Goal: Transaction & Acquisition: Subscribe to service/newsletter

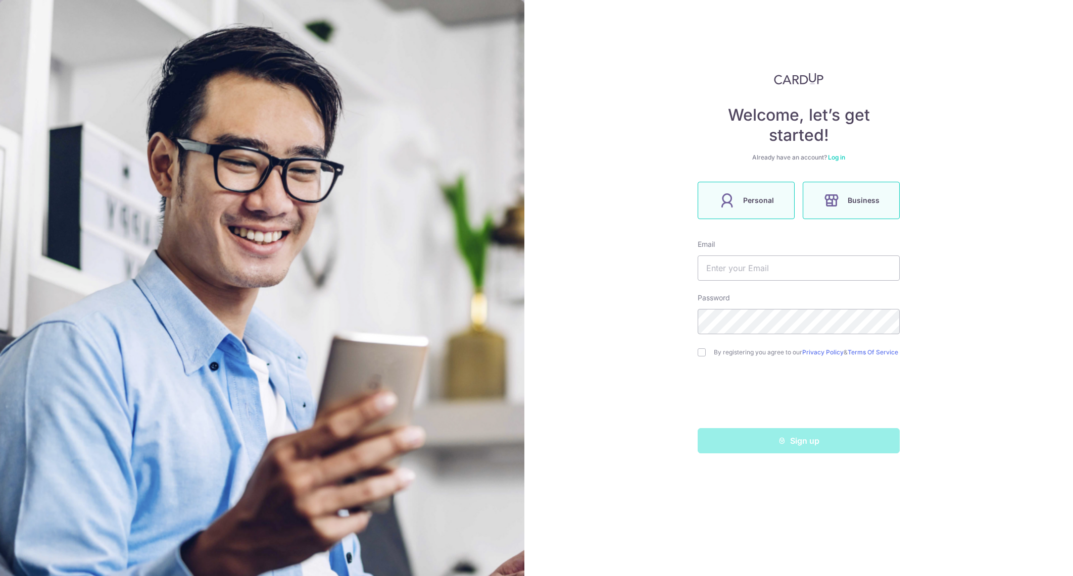
click at [775, 199] on label "Personal" at bounding box center [746, 200] width 97 height 37
click at [764, 269] on input "text" at bounding box center [799, 268] width 202 height 25
click at [804, 206] on label "Business" at bounding box center [851, 200] width 97 height 37
click at [684, 226] on div "Welcome, let’s get started! Already have an account? Log in Personal Business E…" at bounding box center [798, 288] width 549 height 576
click at [747, 205] on span "Personal" at bounding box center [758, 200] width 31 height 12
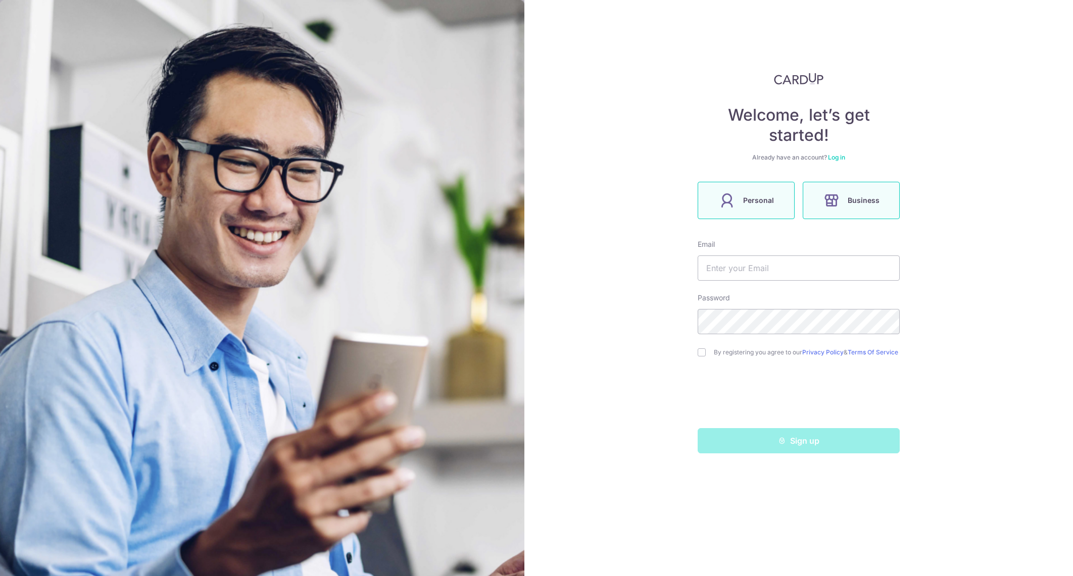
click at [820, 202] on label "Business" at bounding box center [851, 200] width 97 height 37
click at [763, 207] on label "Personal" at bounding box center [746, 200] width 97 height 37
click at [772, 268] on input "text" at bounding box center [799, 268] width 202 height 25
type input "[EMAIL_ADDRESS][DOMAIN_NAME]"
click at [698, 355] on input "checkbox" at bounding box center [702, 353] width 8 height 8
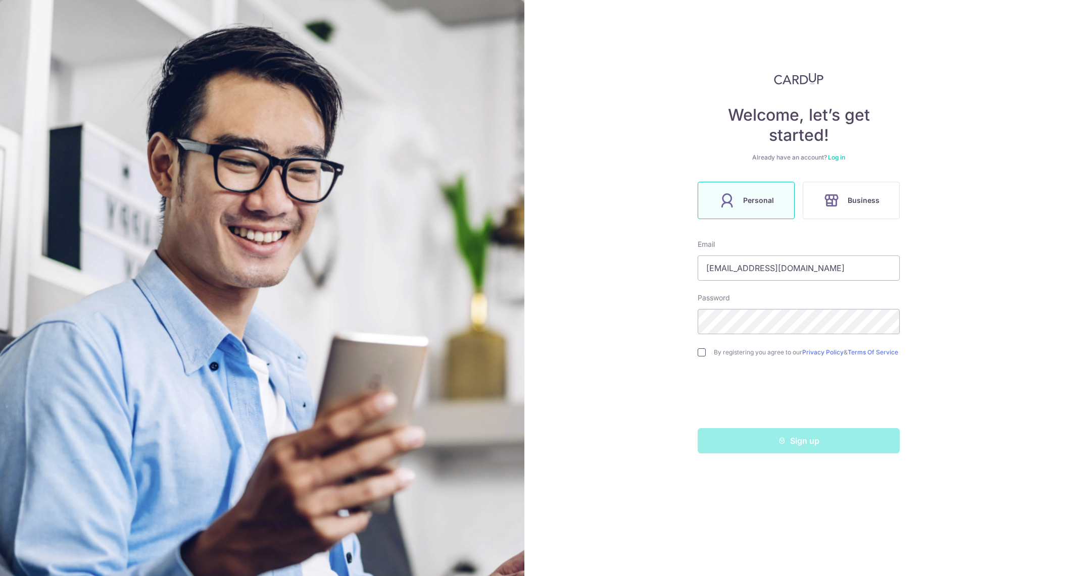
checkbox input "true"
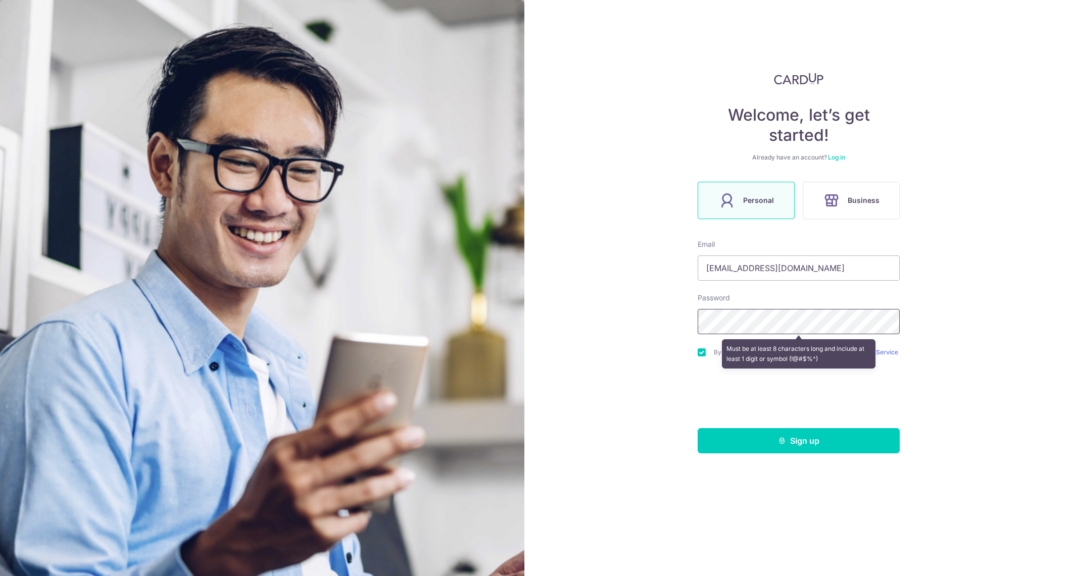
click at [595, 310] on div "Welcome, let’s get started! Already have an account? Log in Personal Business E…" at bounding box center [798, 288] width 549 height 576
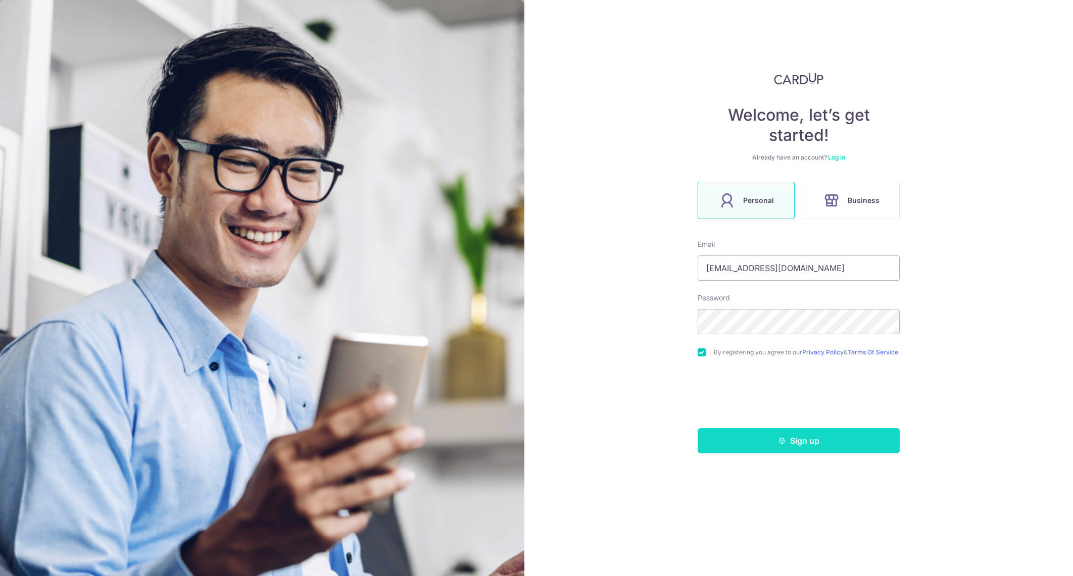
click at [816, 442] on button "Sign up" at bounding box center [799, 440] width 202 height 25
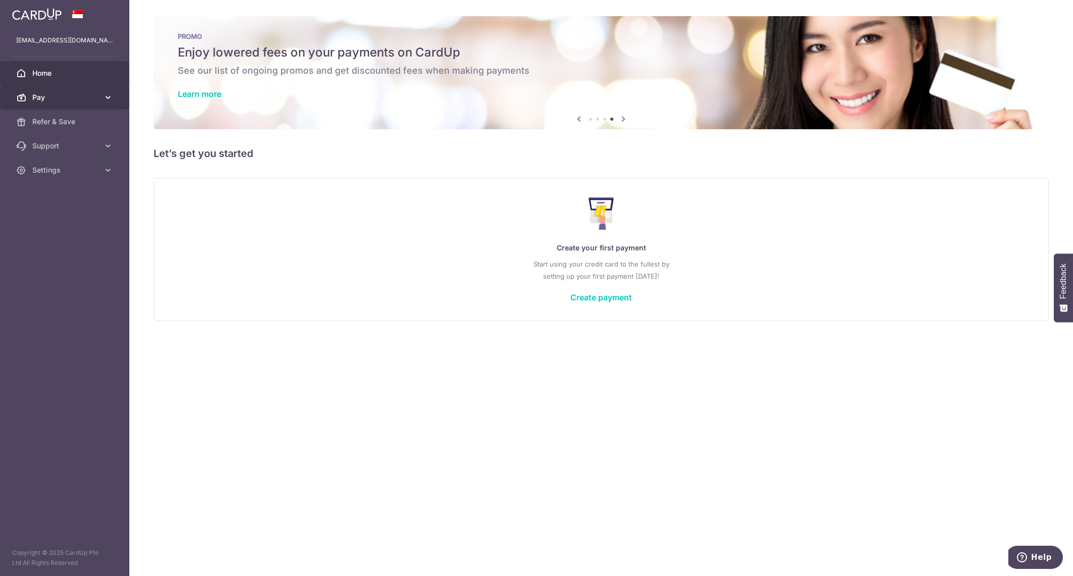
click at [99, 97] on link "Pay" at bounding box center [64, 97] width 129 height 24
click at [61, 128] on link "Payments" at bounding box center [64, 122] width 129 height 24
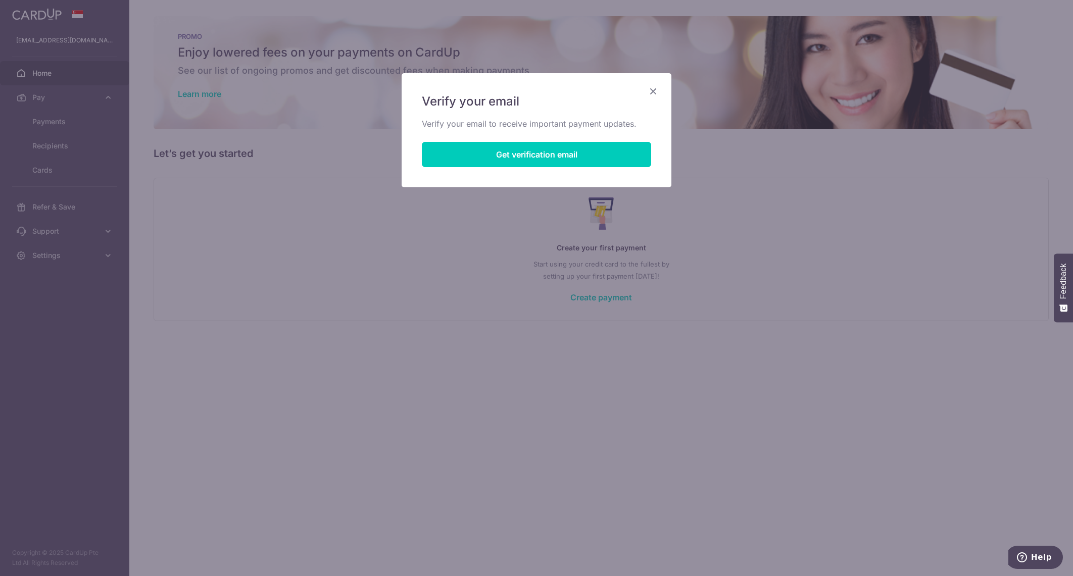
click at [649, 95] on icon "Close" at bounding box center [653, 91] width 12 height 13
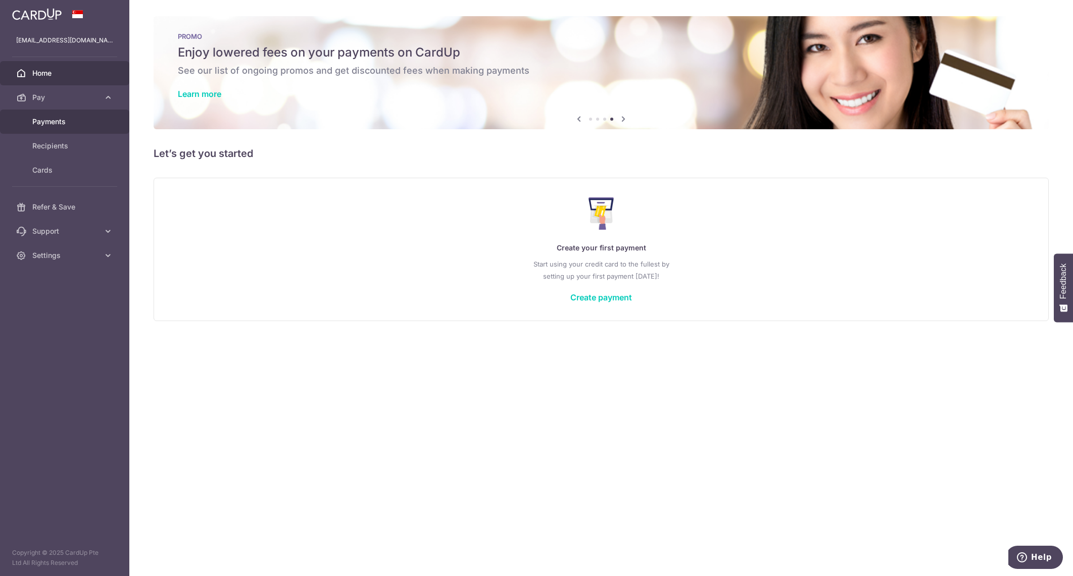
click at [72, 130] on link "Payments" at bounding box center [64, 122] width 129 height 24
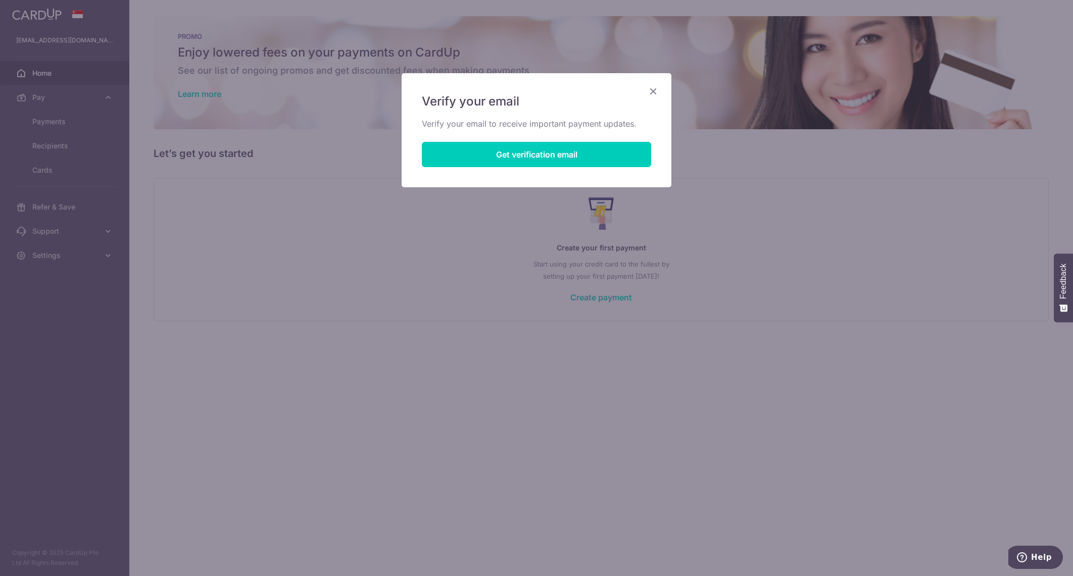
click at [114, 103] on div "Verify your email Verify your email to receive important payment updates. Get v…" at bounding box center [536, 288] width 1073 height 576
click at [211, 140] on div "Verify your email Verify your email to receive important payment updates. Get v…" at bounding box center [536, 288] width 1073 height 576
